Goal: Navigation & Orientation: Find specific page/section

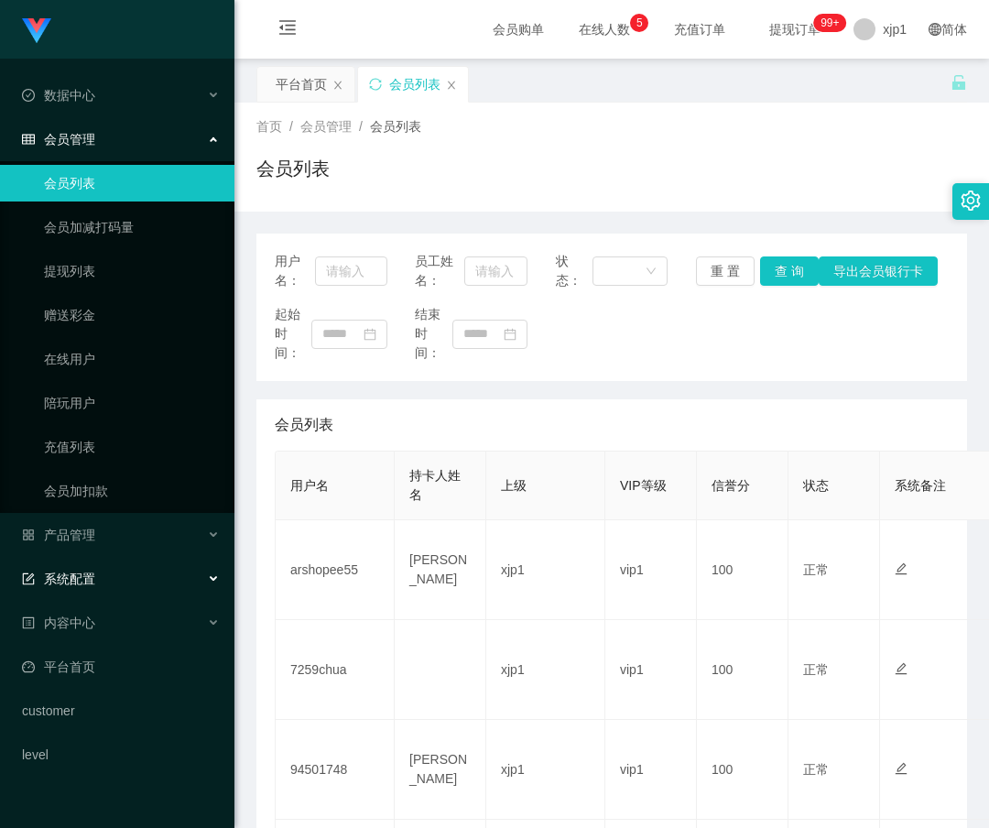
click at [159, 584] on div "系统配置" at bounding box center [117, 579] width 235 height 37
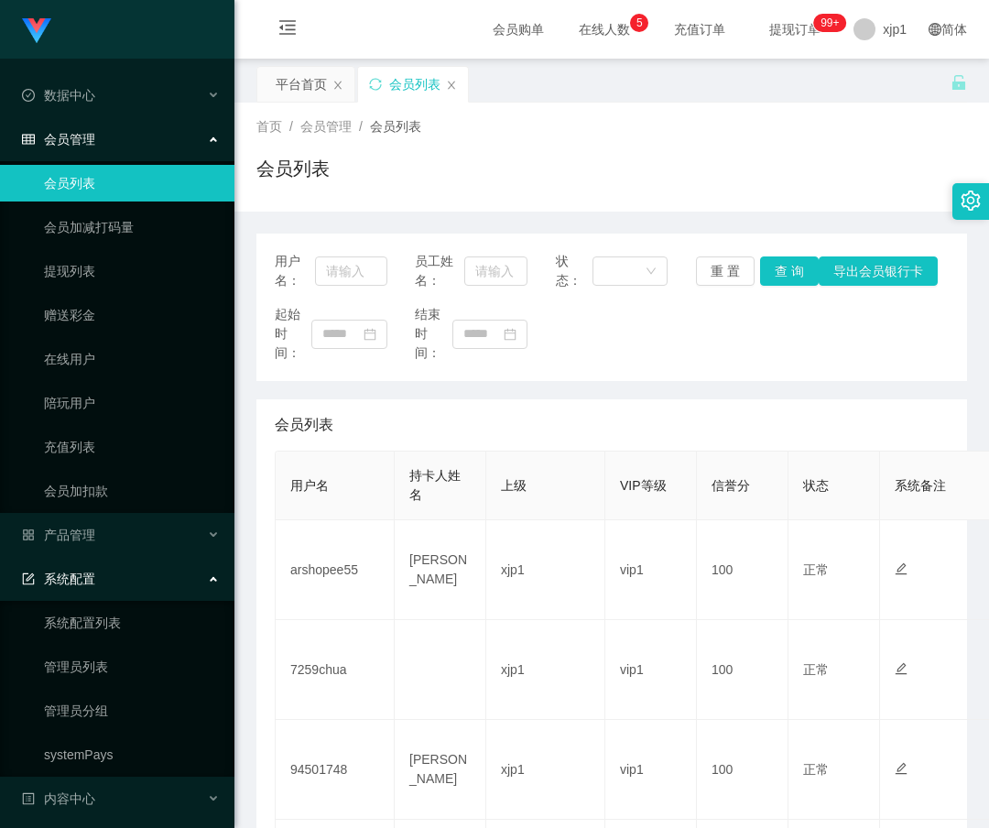
click at [158, 583] on div "系统配置" at bounding box center [117, 579] width 235 height 37
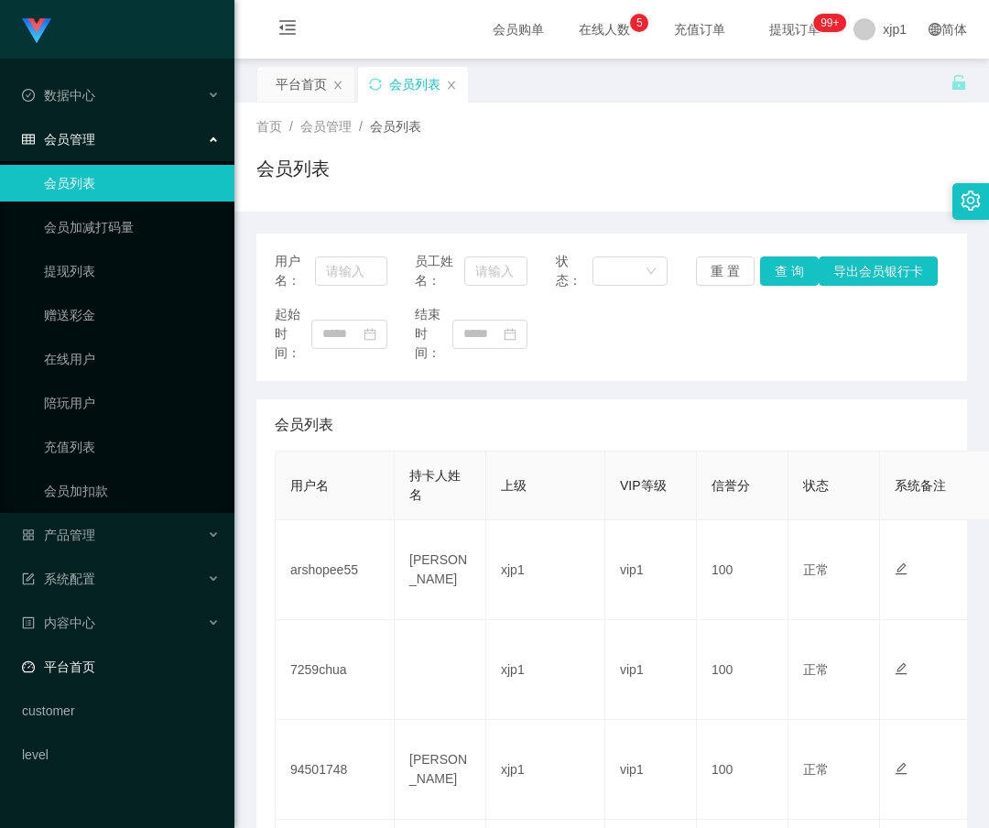
click at [175, 684] on ul "数据中心 会员管理 会员列表 会员加减打码量 提现列表 赠送彩金 在线用户 陪玩用户 充值列表 会员加扣款 产品管理 系统配置 系统配置列表 管理员列表 管理…" at bounding box center [117, 425] width 235 height 733
